Goal: Task Accomplishment & Management: Complete application form

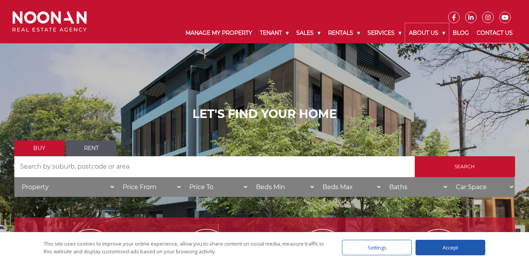
click at [427, 29] on link "About Us" at bounding box center [427, 33] width 44 height 20
click at [493, 34] on link "Contact Us" at bounding box center [495, 33] width 44 height 20
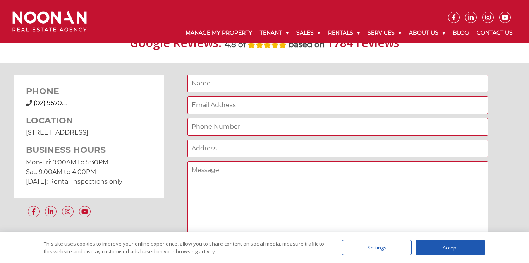
scroll to position [573, 0]
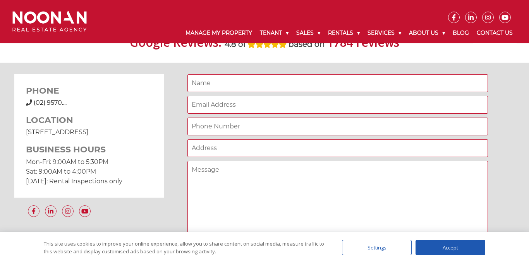
click at [56, 23] on img at bounding box center [49, 21] width 74 height 21
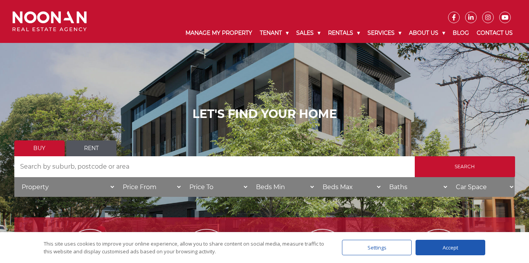
click at [25, 88] on div "LET'S FIND YOUR HOME Buy Rent Search Search by Address House Category Property …" at bounding box center [264, 155] width 529 height 310
click at [207, 34] on link "Manage My Property" at bounding box center [219, 33] width 74 height 20
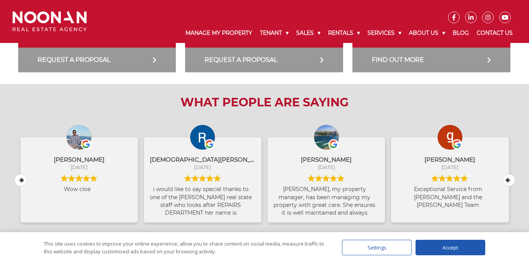
scroll to position [294, 0]
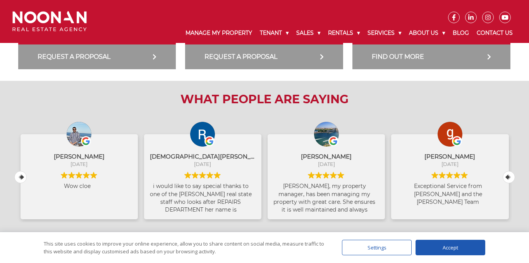
click at [440, 246] on div "Accept" at bounding box center [450, 247] width 70 height 15
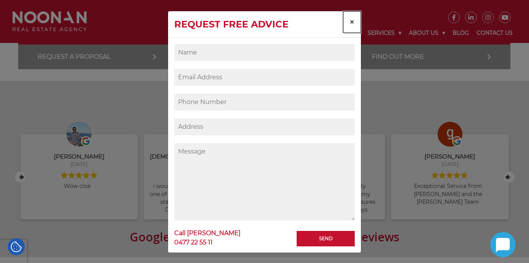
click at [352, 21] on span "×" at bounding box center [351, 21] width 5 height 11
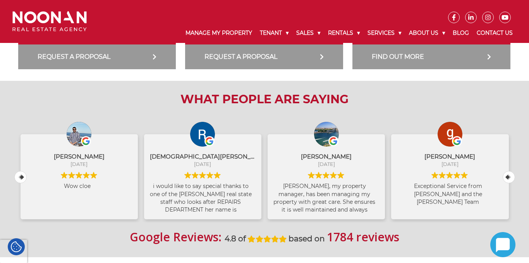
scroll to position [195, 0]
